Goal: Find specific page/section: Find specific page/section

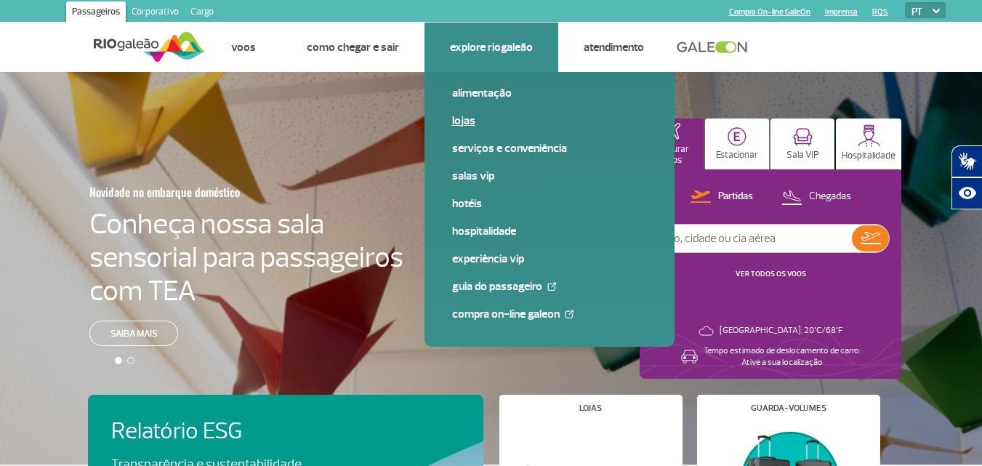
click at [463, 118] on link "Lojas" at bounding box center [549, 121] width 195 height 16
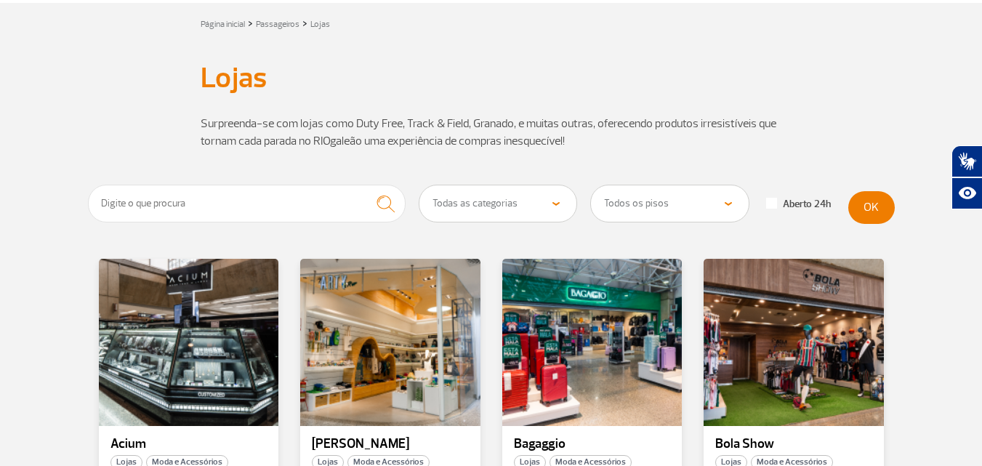
scroll to position [73, 0]
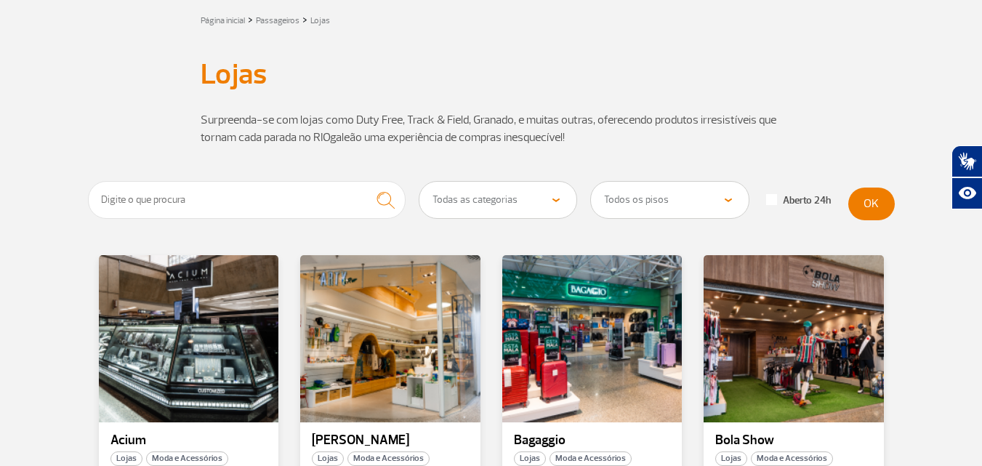
click at [555, 204] on select "Todas as categorias Cosmético e Beleza Eletrônicos Livros e Revistas Moda e Ace…" at bounding box center [498, 200] width 158 height 36
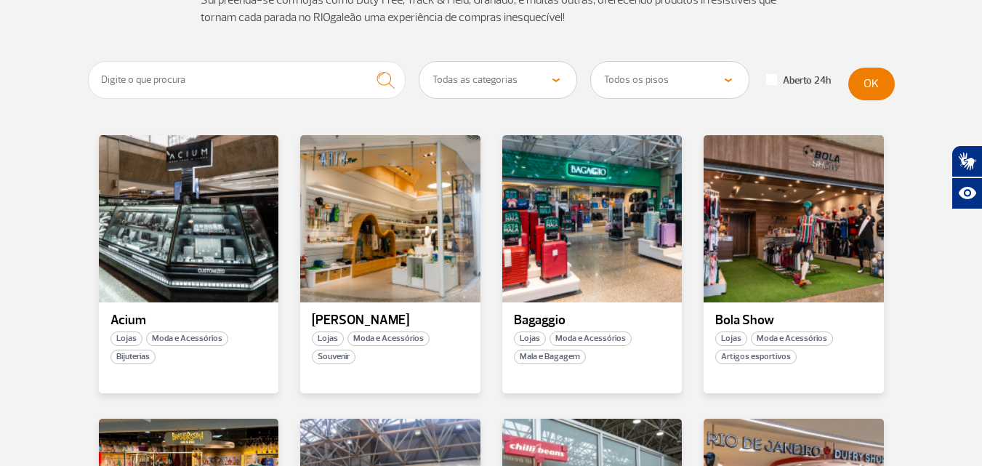
scroll to position [218, 0]
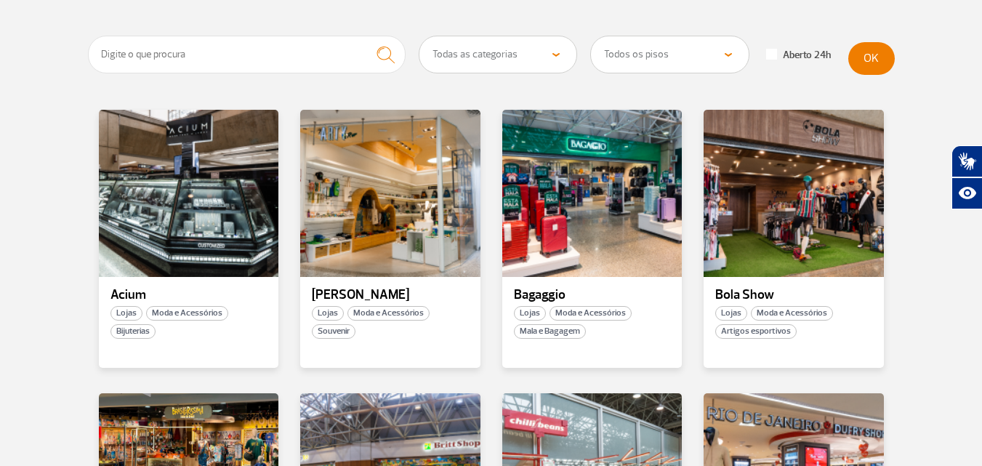
click at [558, 55] on select "Todas as categorias Cosmético e Beleza Eletrônicos Livros e Revistas Moda e Ace…" at bounding box center [498, 54] width 158 height 36
select select "25"
click at [419, 36] on select "Todas as categorias Cosmético e Beleza Eletrônicos Livros e Revistas Moda e Ace…" at bounding box center [498, 54] width 158 height 36
click at [877, 55] on button "OK" at bounding box center [871, 58] width 47 height 33
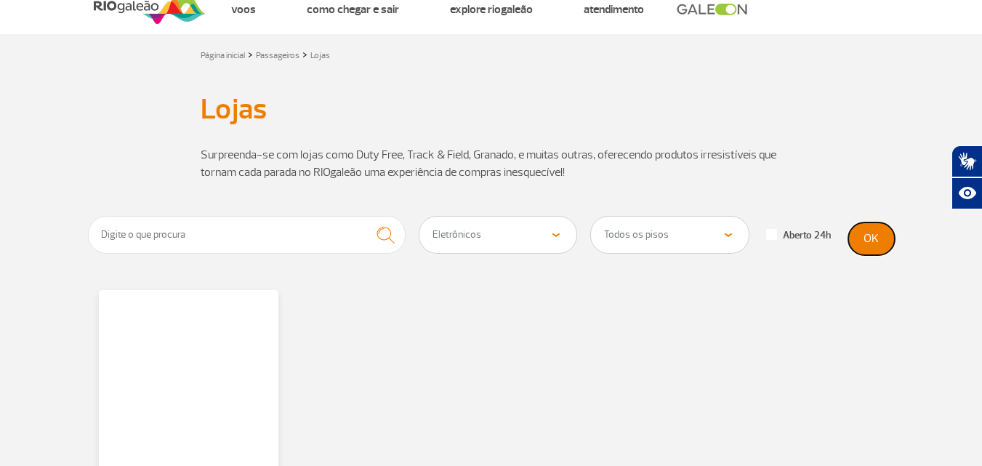
scroll to position [0, 0]
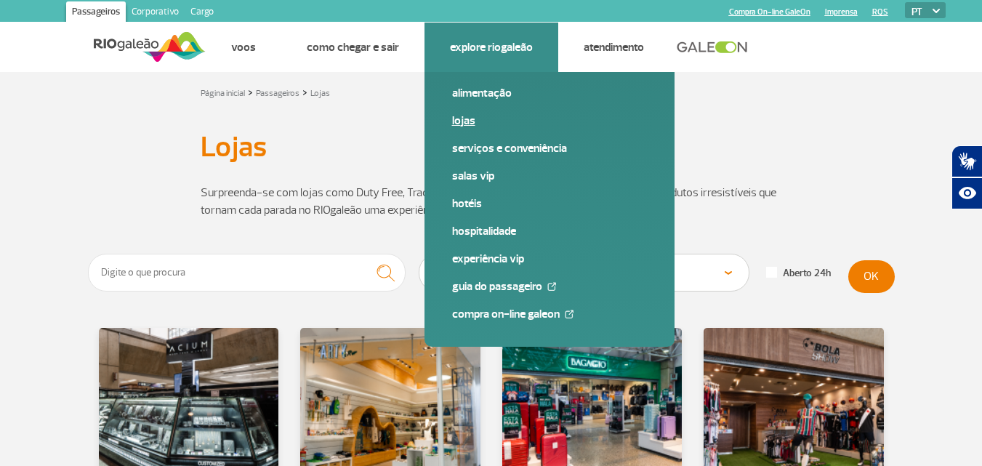
click at [463, 122] on link "Lojas" at bounding box center [549, 121] width 195 height 16
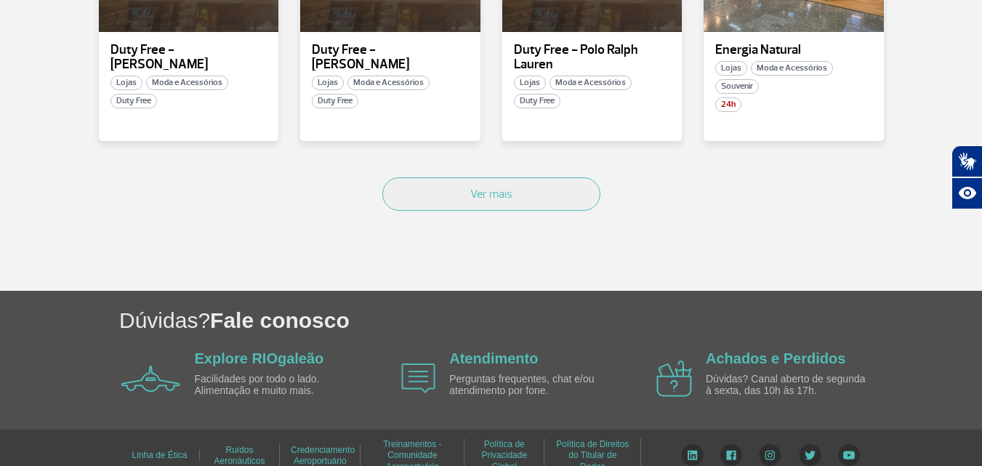
scroll to position [1065, 0]
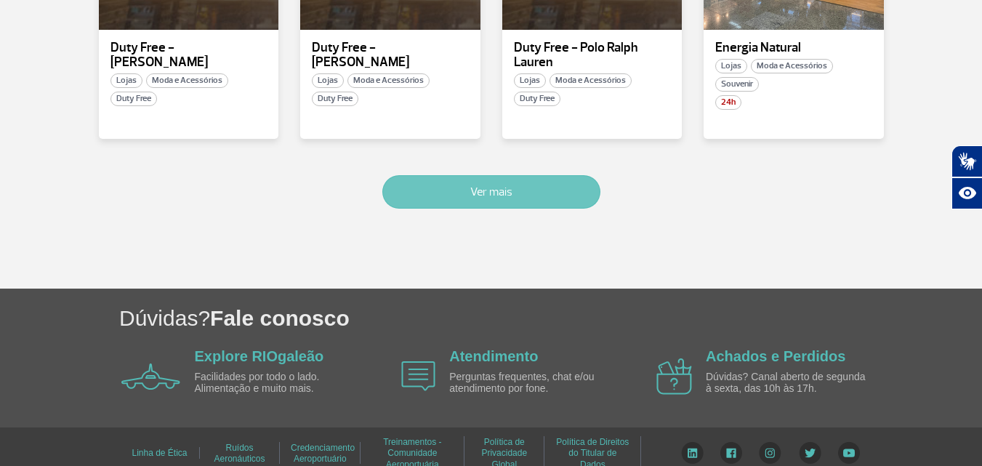
click at [510, 177] on button "Ver mais" at bounding box center [491, 191] width 218 height 33
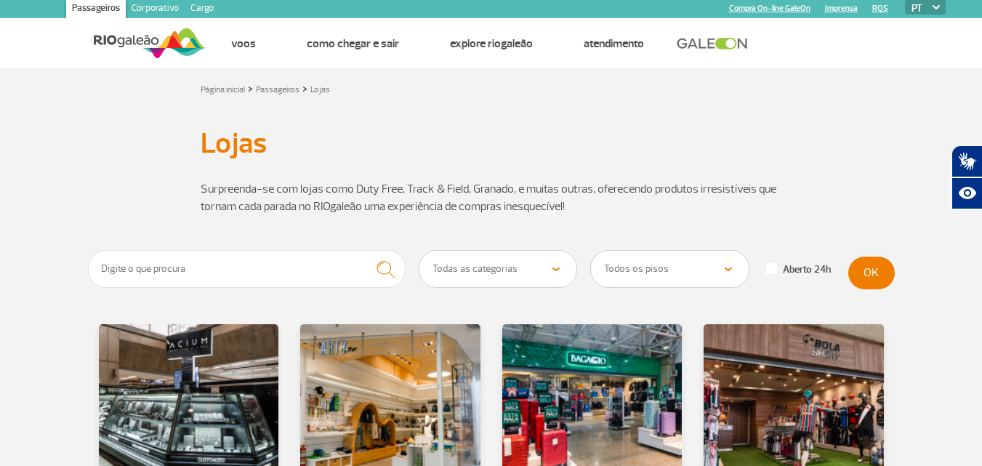
scroll to position [0, 0]
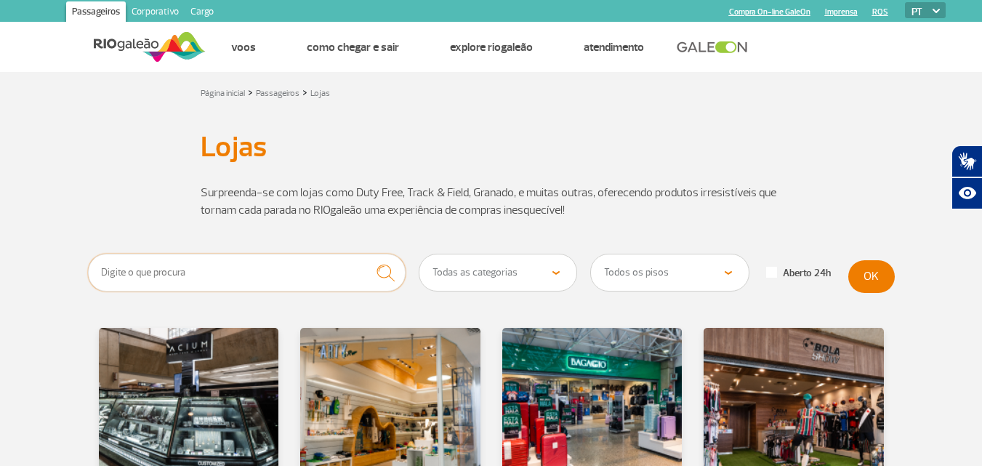
click at [239, 276] on input "text" at bounding box center [247, 273] width 318 height 38
click at [392, 268] on img "submit" at bounding box center [385, 273] width 31 height 30
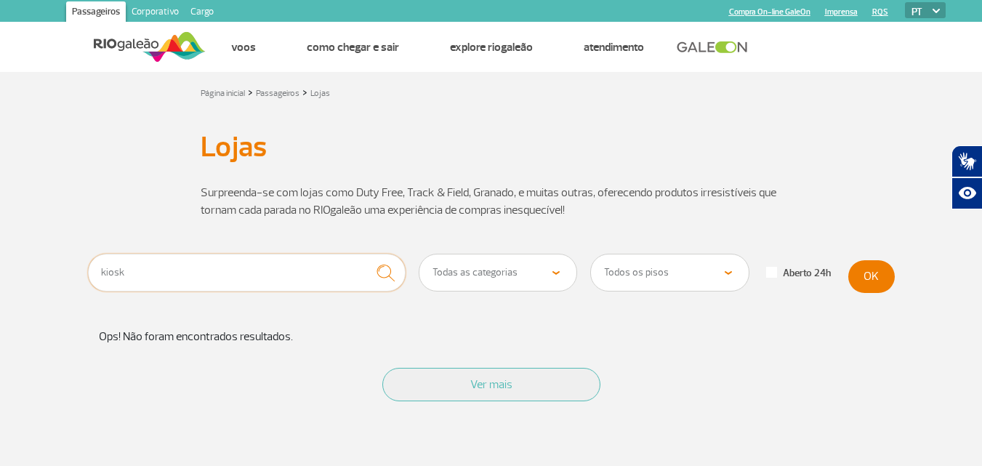
click at [144, 273] on input "kiosk" at bounding box center [247, 273] width 318 height 38
type input "k"
click at [385, 270] on img "submit" at bounding box center [385, 273] width 31 height 30
click at [220, 273] on input "aero chip" at bounding box center [247, 273] width 318 height 38
type input "a"
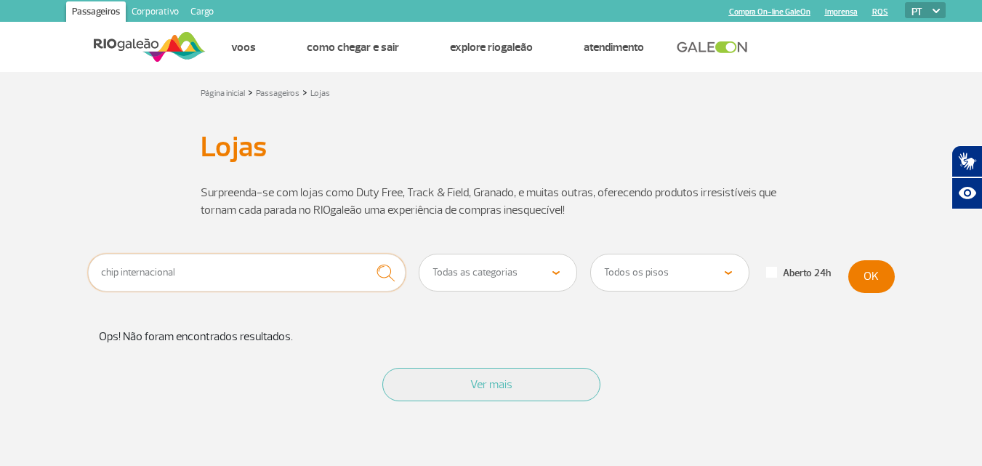
type input "chip internacional"
click at [393, 268] on img "submit" at bounding box center [385, 273] width 31 height 30
